Goal: Information Seeking & Learning: Learn about a topic

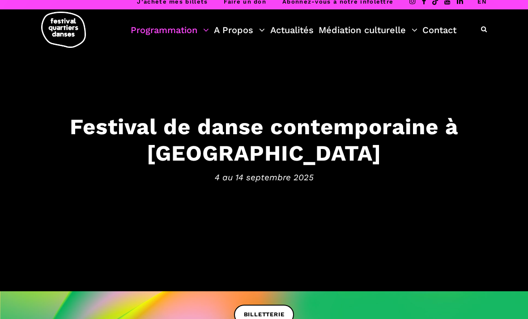
scroll to position [6, 0]
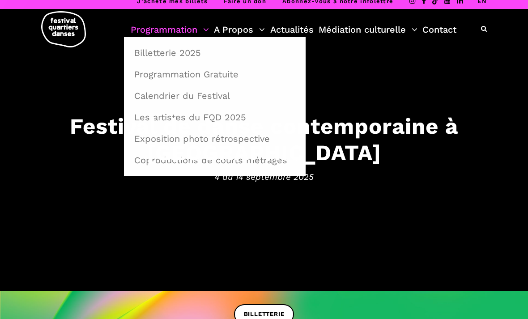
click at [189, 33] on link "Programmation" at bounding box center [170, 29] width 78 height 15
click at [199, 51] on link "Billetterie 2025" at bounding box center [215, 53] width 172 height 21
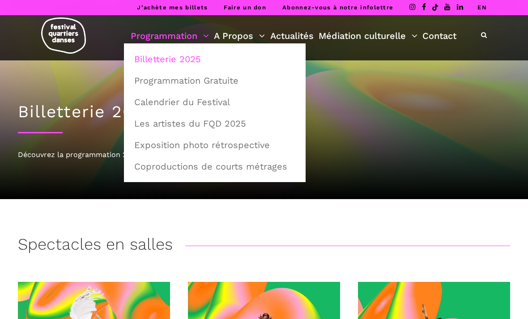
click at [188, 35] on link "Programmation" at bounding box center [170, 35] width 78 height 15
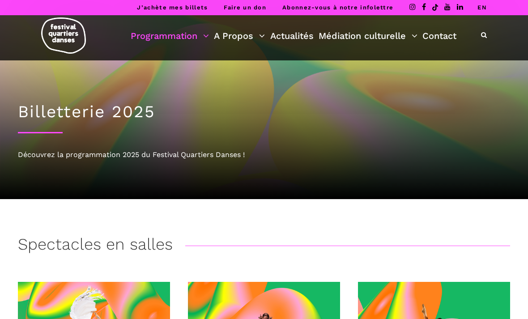
click at [187, 29] on link "Programmation" at bounding box center [170, 35] width 78 height 15
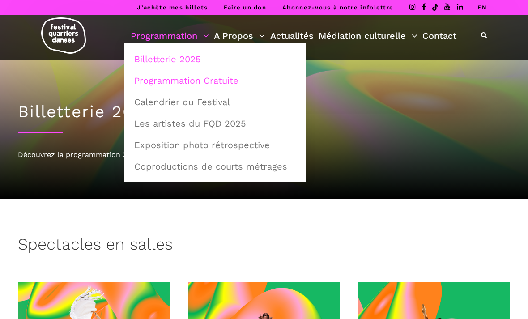
click at [244, 76] on link "Programmation Gratuite" at bounding box center [215, 80] width 172 height 21
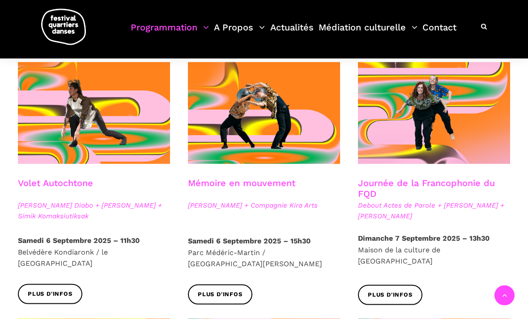
scroll to position [463, 0]
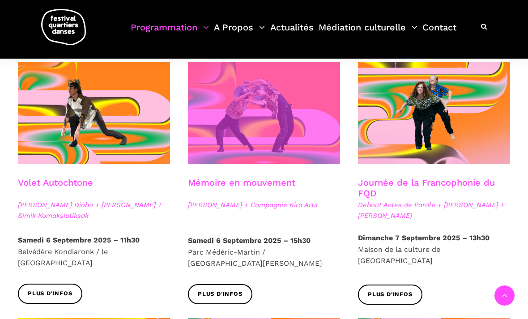
click at [284, 101] on span at bounding box center [264, 113] width 152 height 102
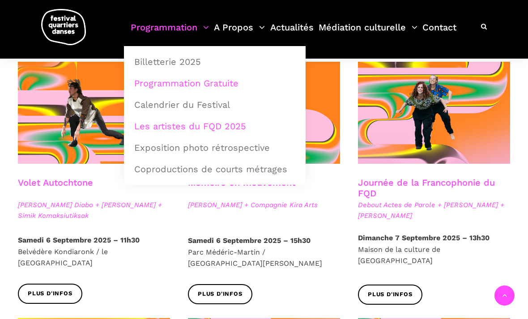
click at [248, 127] on link "Les artistes du FQD 2025" at bounding box center [215, 126] width 172 height 21
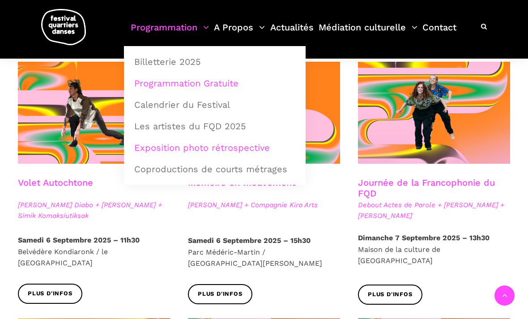
click at [262, 153] on link "Exposition photo rétrospective" at bounding box center [215, 147] width 172 height 21
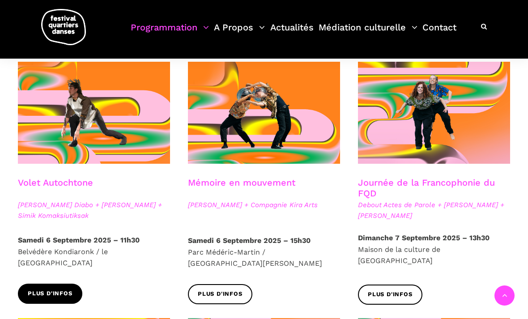
click at [45, 289] on span "Plus d'infos" at bounding box center [50, 293] width 45 height 9
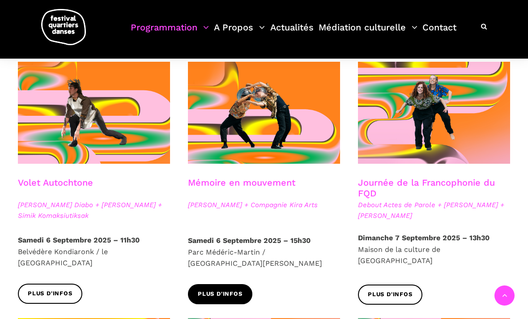
click at [221, 290] on span "Plus d'infos" at bounding box center [220, 294] width 45 height 9
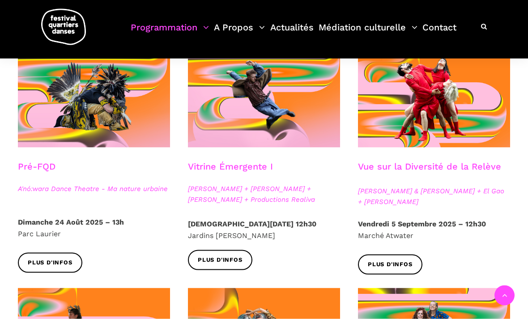
scroll to position [232, 0]
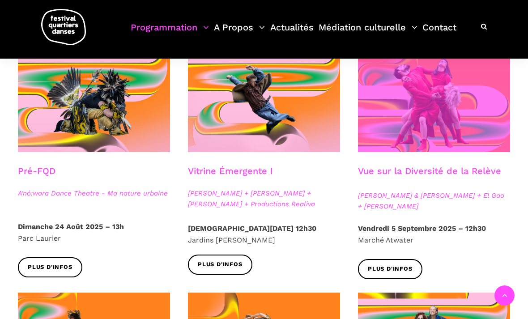
click at [436, 98] on span at bounding box center [434, 101] width 152 height 102
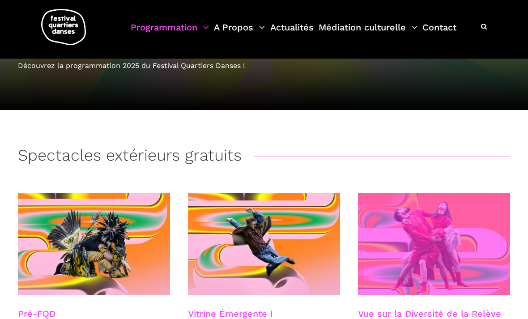
scroll to position [87, 0]
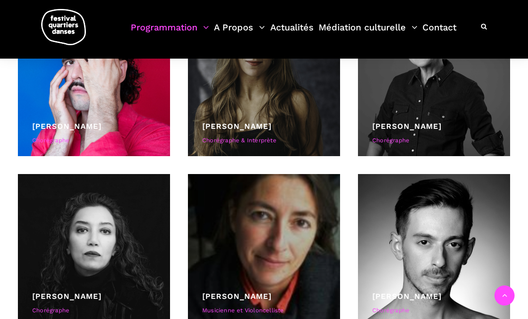
scroll to position [616, 0]
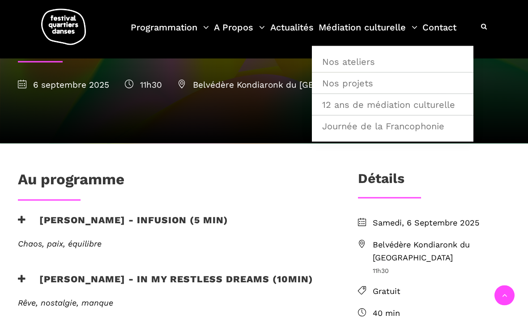
scroll to position [142, 0]
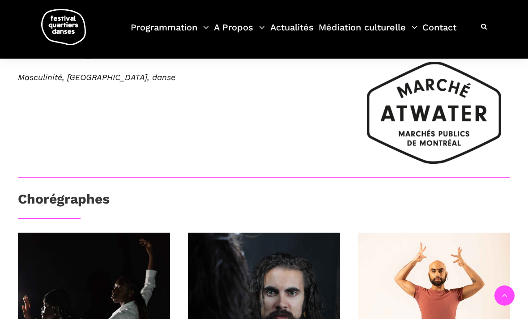
scroll to position [437, 0]
